Goal: Information Seeking & Learning: Learn about a topic

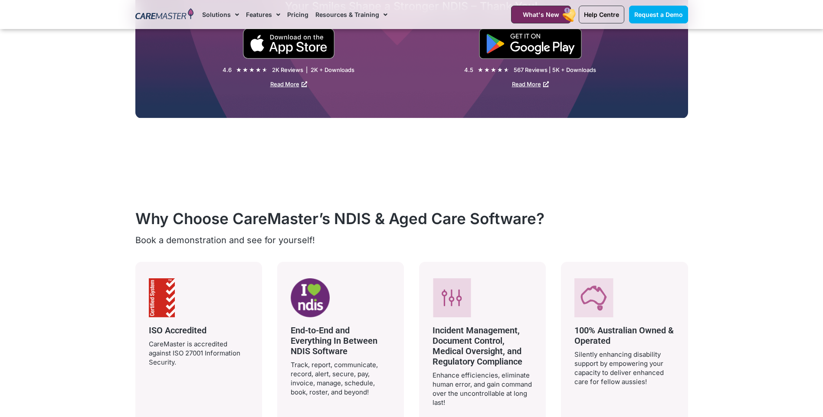
scroll to position [1425, 0]
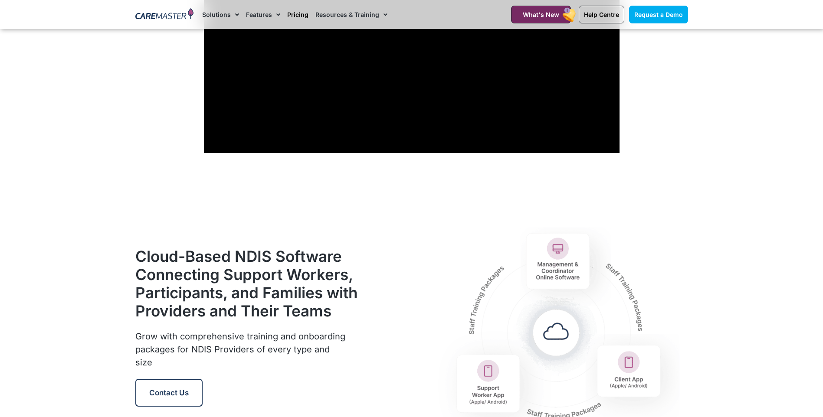
click at [301, 12] on link "Pricing" at bounding box center [297, 14] width 21 height 29
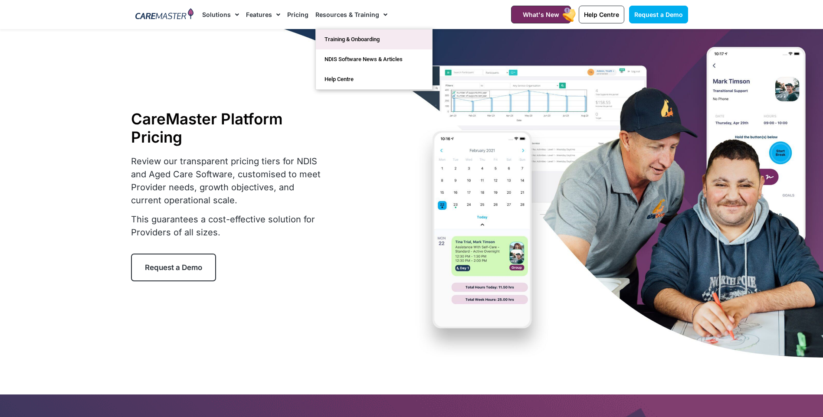
click at [347, 45] on link "Training & Onboarding" at bounding box center [374, 39] width 116 height 20
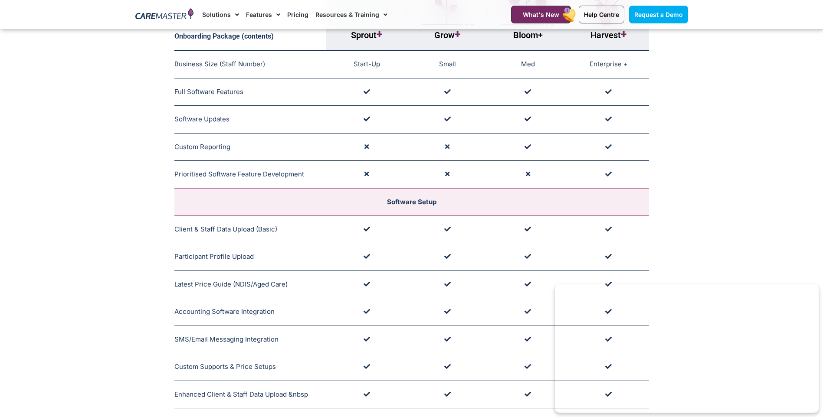
scroll to position [152, 0]
